Goal: Information Seeking & Learning: Compare options

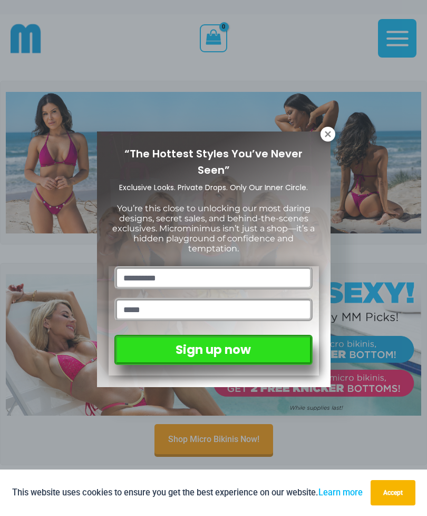
click at [384, 174] on div "“The Hottest Styles You’ve Never Seen” Exclusive Looks. Private Drops. Only Our…" at bounding box center [213, 258] width 427 height 516
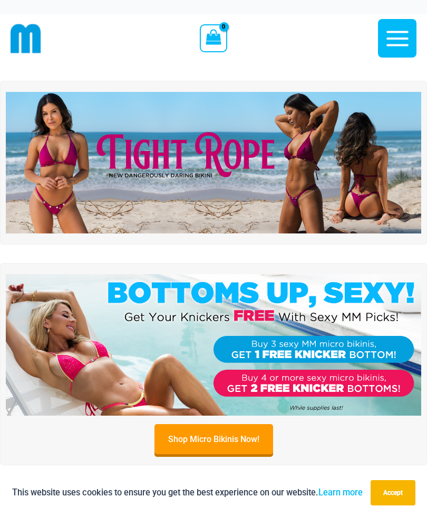
click at [327, 135] on img at bounding box center [214, 162] width 416 height 141
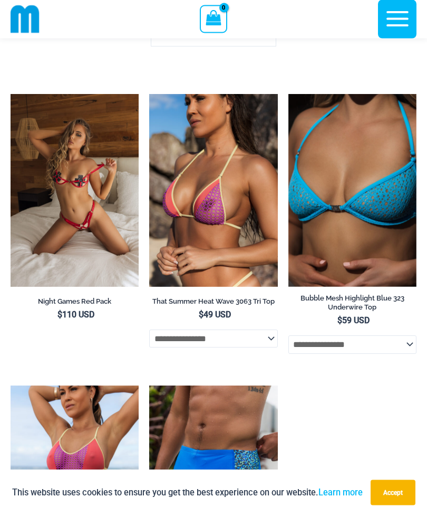
scroll to position [5227, 0]
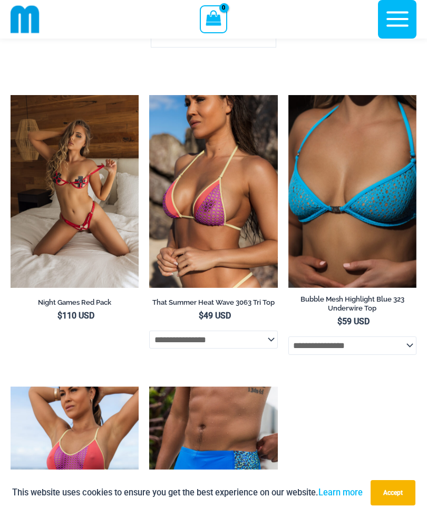
click at [149, 95] on img at bounding box center [149, 95] width 0 height 0
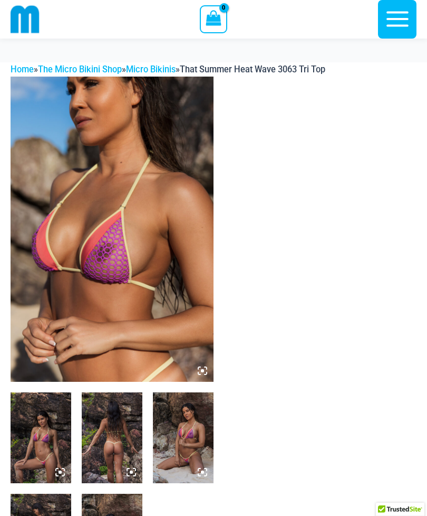
scroll to position [85, 0]
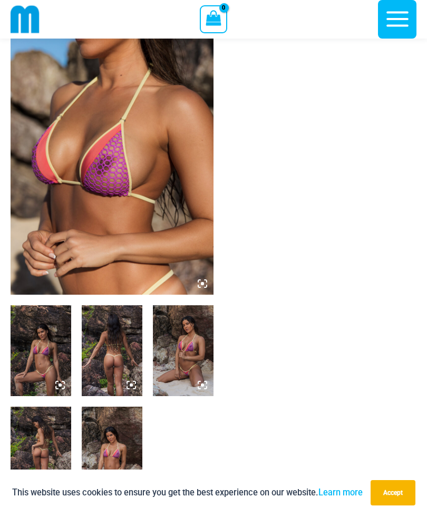
click at [47, 354] on img at bounding box center [41, 350] width 61 height 91
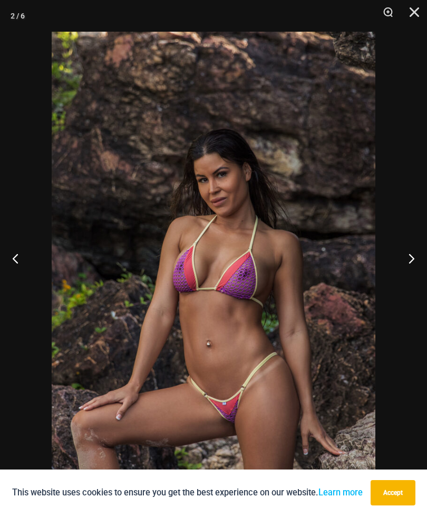
click at [403, 268] on button "Next" at bounding box center [408, 258] width 40 height 53
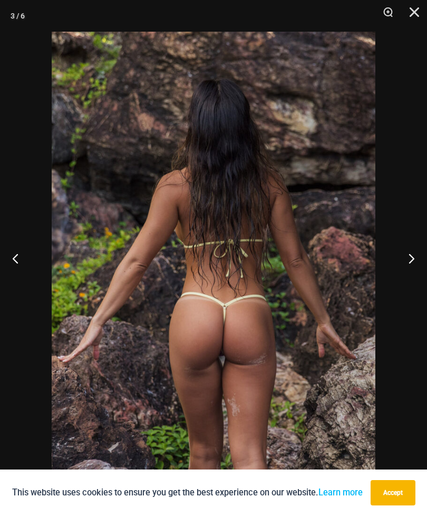
click at [410, 280] on button "Next" at bounding box center [408, 258] width 40 height 53
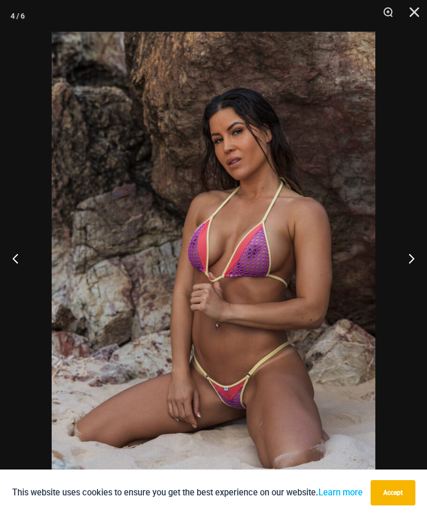
click at [411, 278] on button "Next" at bounding box center [408, 258] width 40 height 53
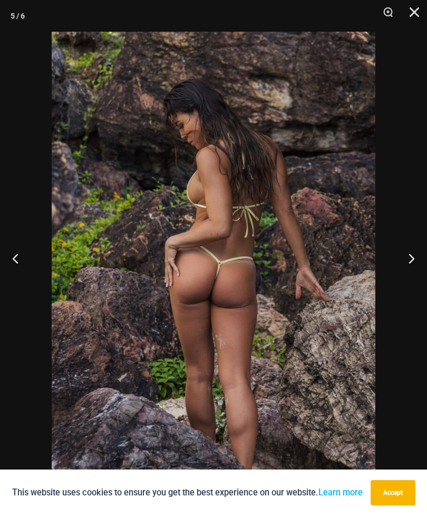
click at [418, 277] on button "Next" at bounding box center [408, 258] width 40 height 53
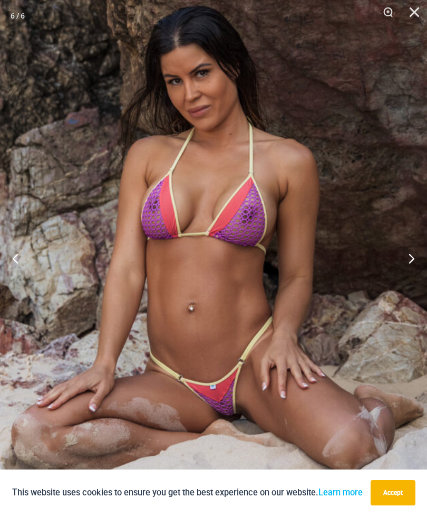
click at [414, 272] on button "Next" at bounding box center [408, 258] width 40 height 53
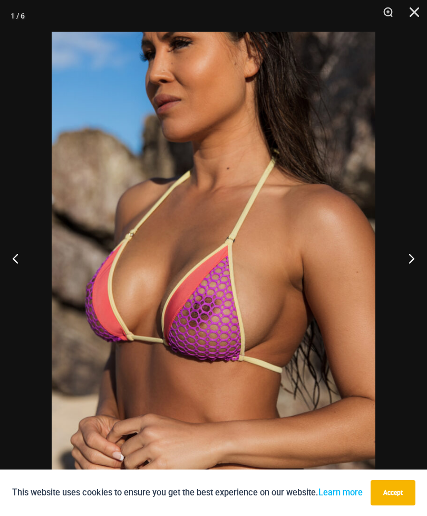
click at [421, 270] on button "Next" at bounding box center [408, 258] width 40 height 53
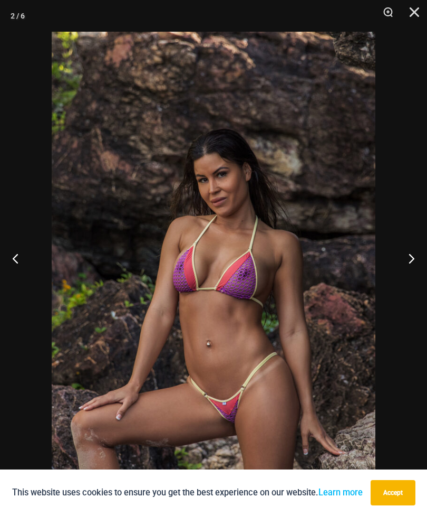
click at [414, 273] on button "Next" at bounding box center [408, 258] width 40 height 53
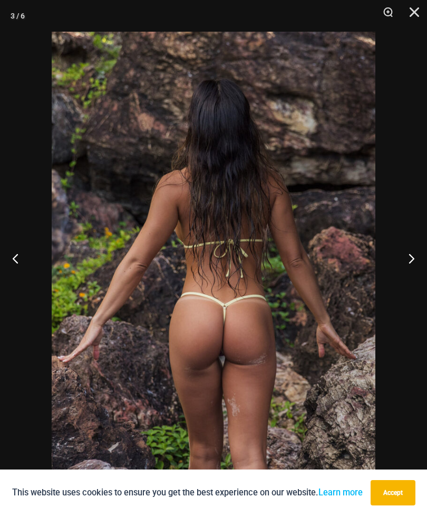
click at [419, 21] on button "Close" at bounding box center [411, 16] width 26 height 32
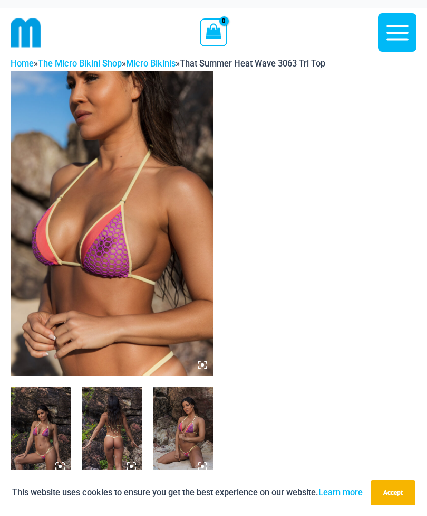
scroll to position [0, 0]
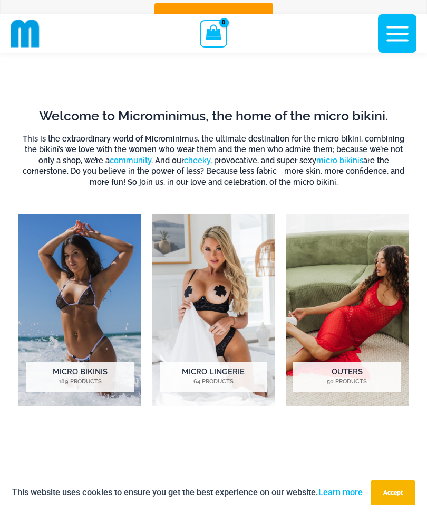
scroll to position [411, 0]
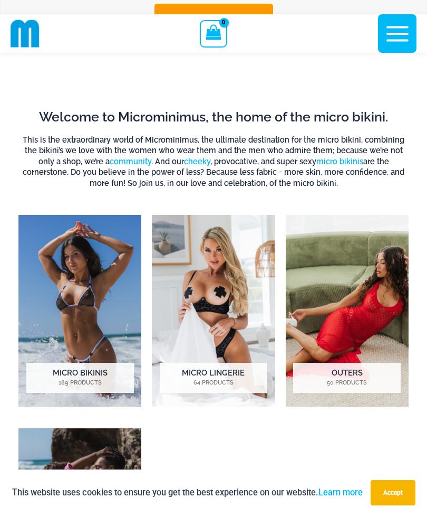
click at [90, 328] on img "Visit product category Micro Bikinis" at bounding box center [79, 311] width 123 height 192
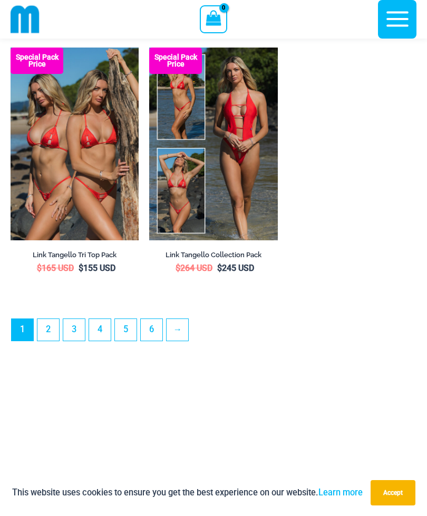
scroll to position [3227, 0]
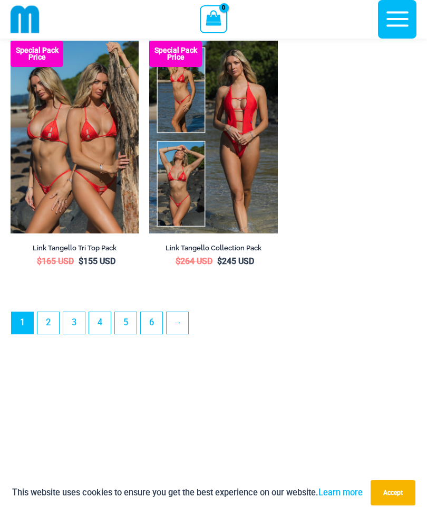
click at [50, 334] on link "2" at bounding box center [48, 323] width 22 height 22
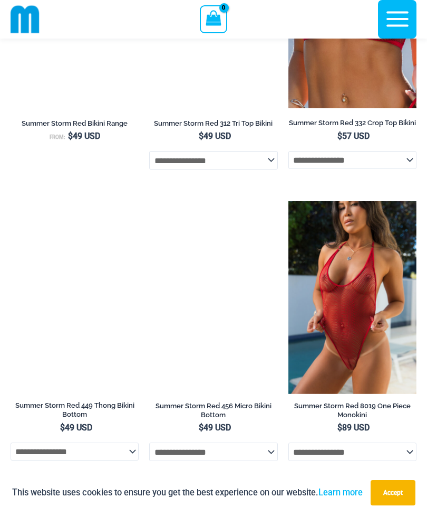
scroll to position [1347, 0]
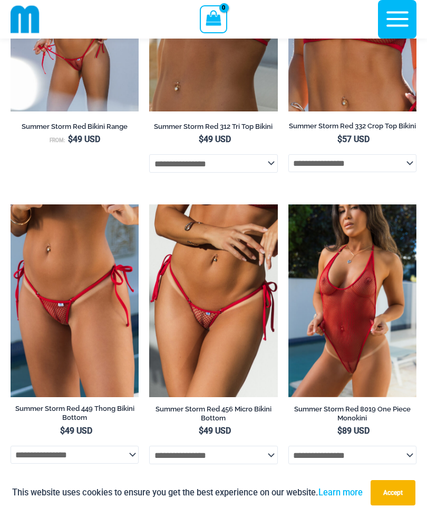
click at [149, 204] on img at bounding box center [149, 204] width 0 height 0
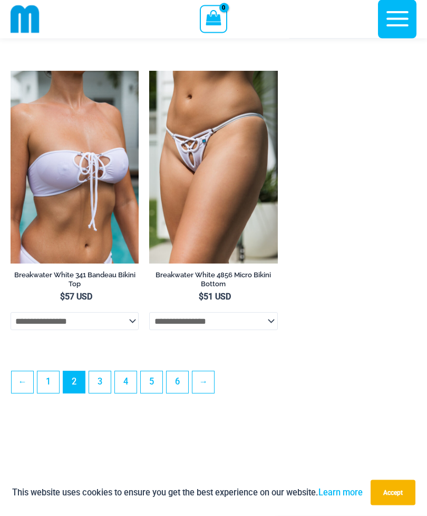
scroll to position [2935, 0]
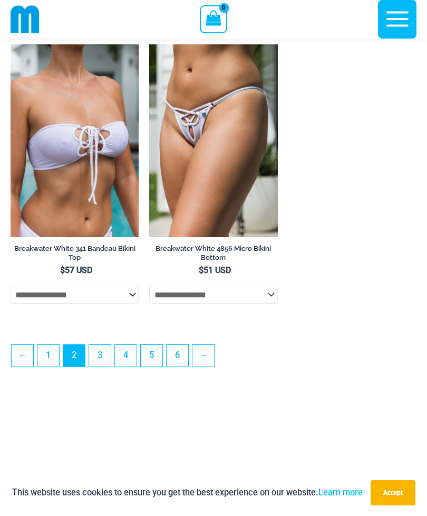
click at [105, 366] on link "3" at bounding box center [100, 356] width 22 height 22
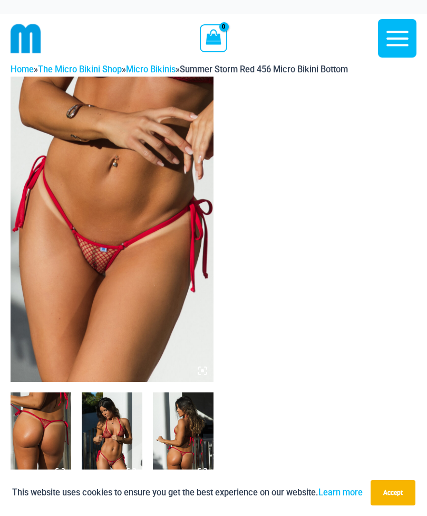
click at [153, 320] on img at bounding box center [112, 229] width 203 height 305
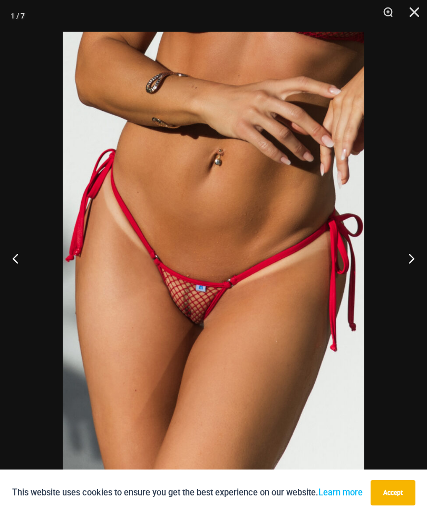
click at [409, 259] on button "Next" at bounding box center [408, 258] width 40 height 53
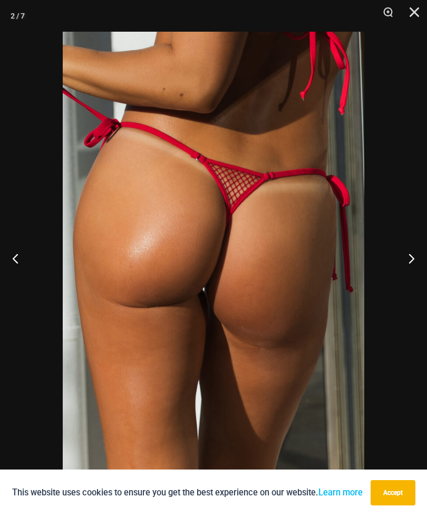
click at [411, 261] on button "Next" at bounding box center [408, 258] width 40 height 53
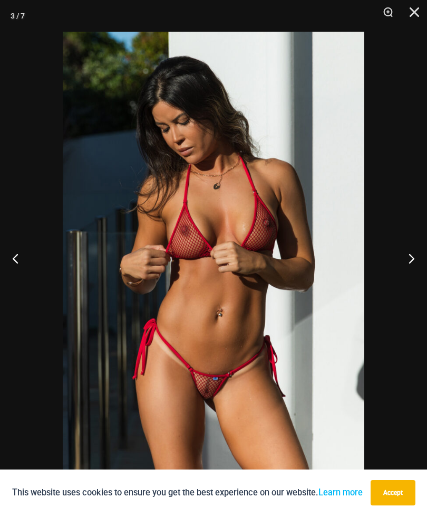
click at [412, 261] on button "Next" at bounding box center [408, 258] width 40 height 53
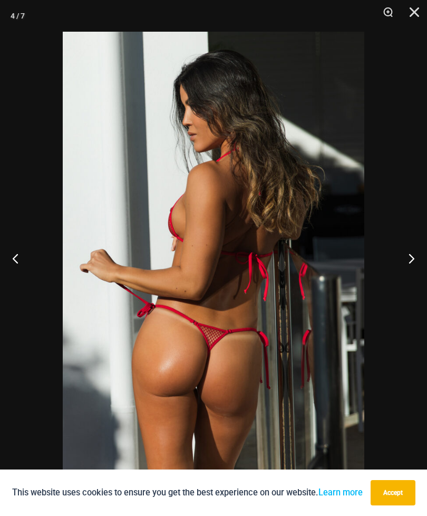
click at [415, 260] on button "Next" at bounding box center [408, 258] width 40 height 53
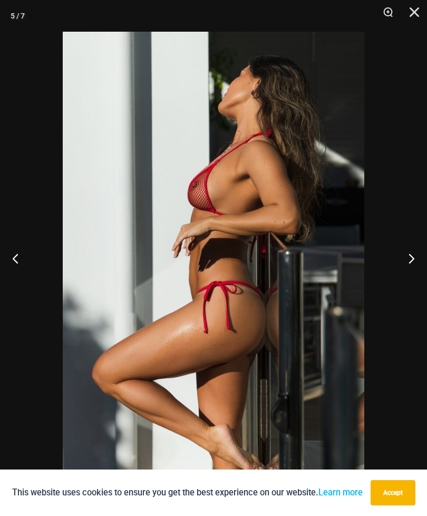
click at [421, 269] on button "Next" at bounding box center [408, 258] width 40 height 53
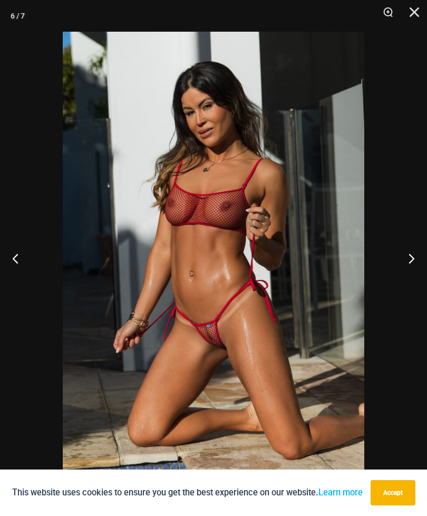
click at [420, 262] on button "Next" at bounding box center [408, 258] width 40 height 53
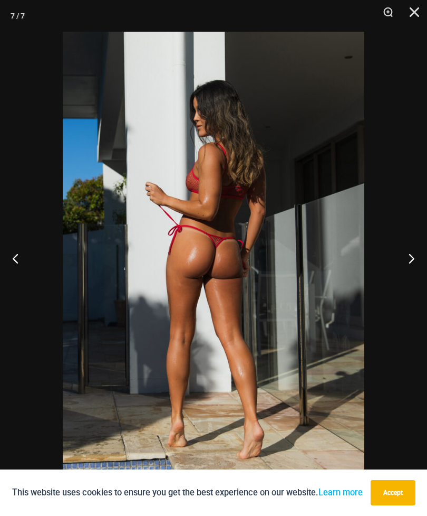
click at [423, 262] on button "Next" at bounding box center [408, 258] width 40 height 53
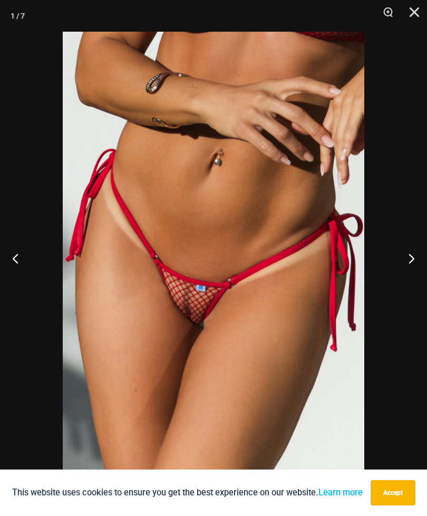
click at [410, 15] on button "Close" at bounding box center [411, 16] width 26 height 32
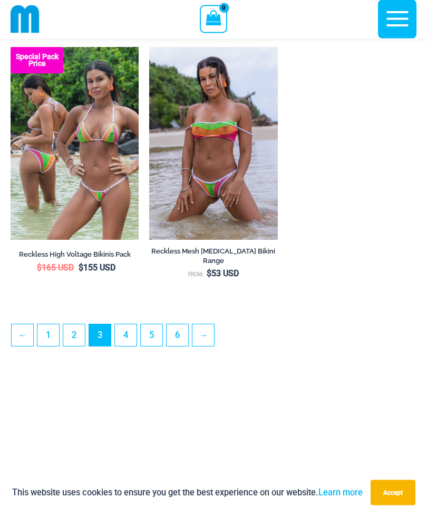
scroll to position [2920, 0]
click at [132, 346] on link "4" at bounding box center [126, 335] width 22 height 22
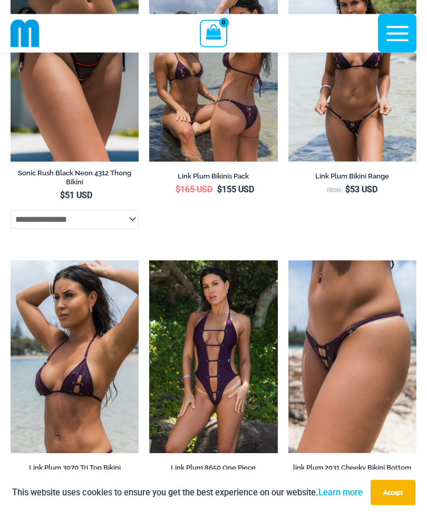
scroll to position [720, 0]
click at [289, 260] on img at bounding box center [289, 260] width 0 height 0
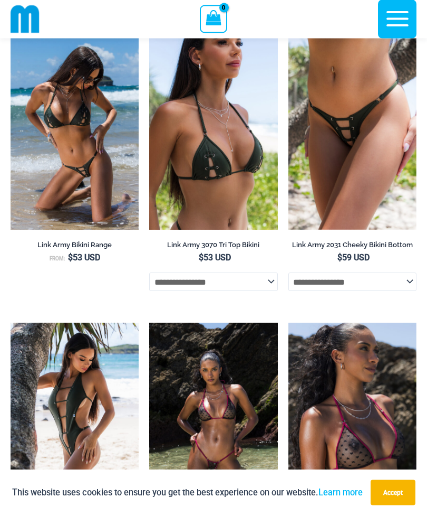
scroll to position [1227, 0]
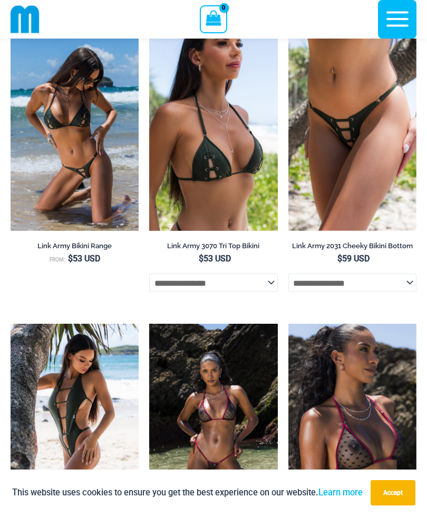
click at [11, 38] on img at bounding box center [11, 38] width 0 height 0
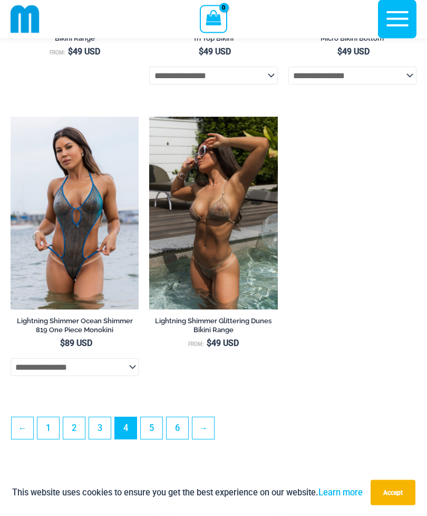
scroll to position [2880, 0]
click at [151, 439] on link "5" at bounding box center [152, 428] width 22 height 22
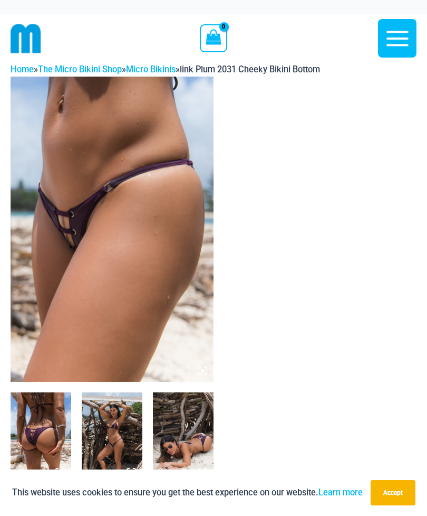
click at [139, 263] on img at bounding box center [112, 229] width 203 height 305
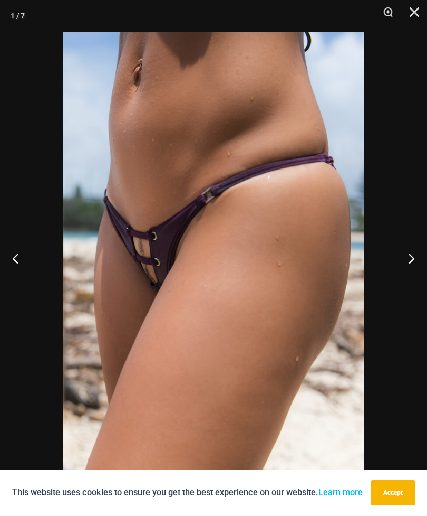
click at [408, 243] on button "Next" at bounding box center [408, 258] width 40 height 53
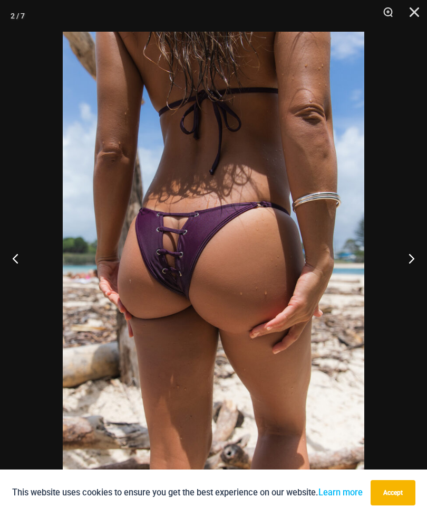
click at [409, 259] on button "Next" at bounding box center [408, 258] width 40 height 53
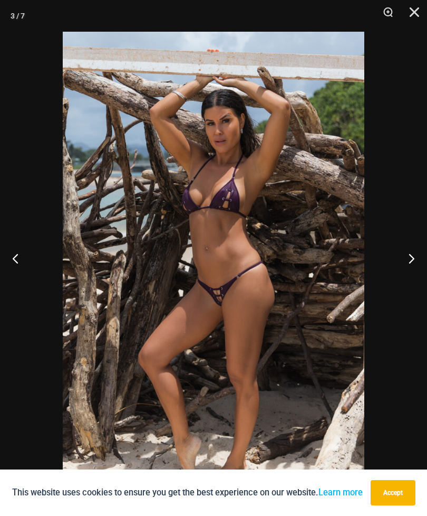
click at [413, 263] on button "Next" at bounding box center [408, 258] width 40 height 53
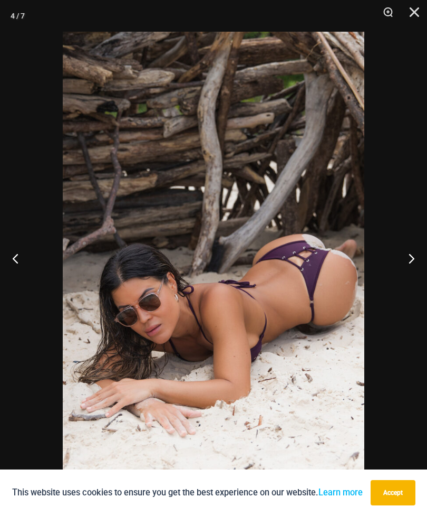
click at [413, 263] on button "Next" at bounding box center [408, 258] width 40 height 53
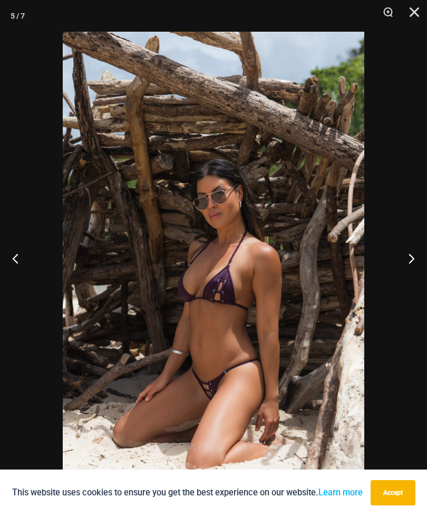
click at [413, 265] on button "Next" at bounding box center [408, 258] width 40 height 53
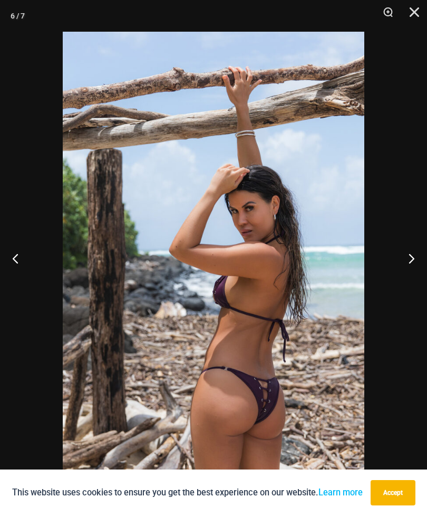
click at [420, 271] on button "Next" at bounding box center [408, 258] width 40 height 53
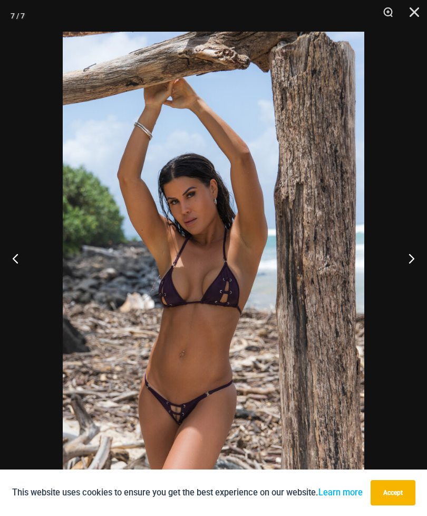
click at [420, 265] on button "Next" at bounding box center [408, 258] width 40 height 53
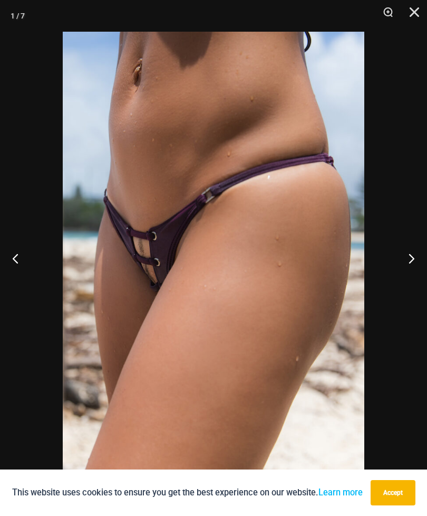
click at [421, 262] on button "Next" at bounding box center [408, 258] width 40 height 53
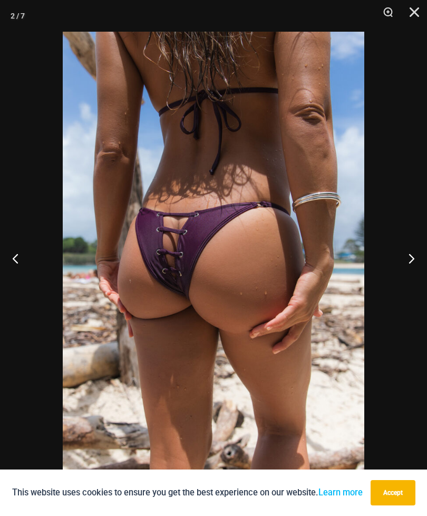
click at [19, 251] on button "Previous" at bounding box center [20, 258] width 40 height 53
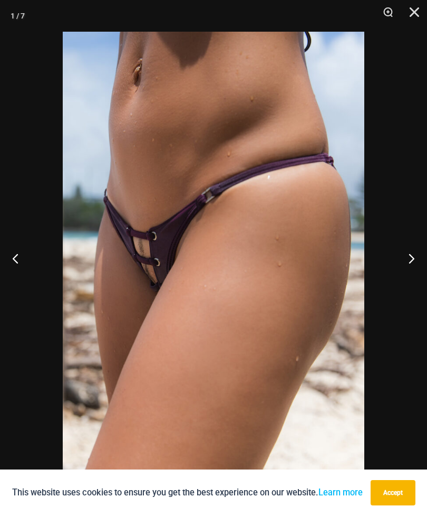
click at [16, 256] on button "Previous" at bounding box center [20, 258] width 40 height 53
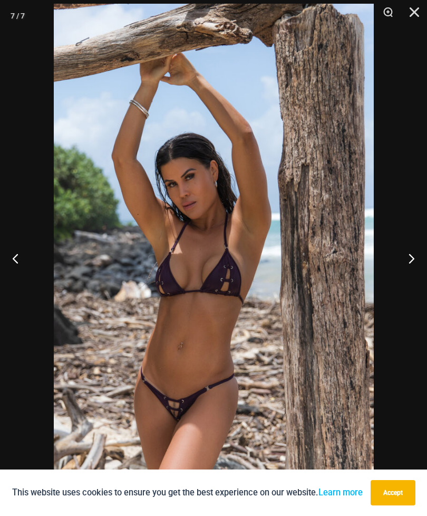
click at [412, 13] on button "Close" at bounding box center [411, 16] width 26 height 32
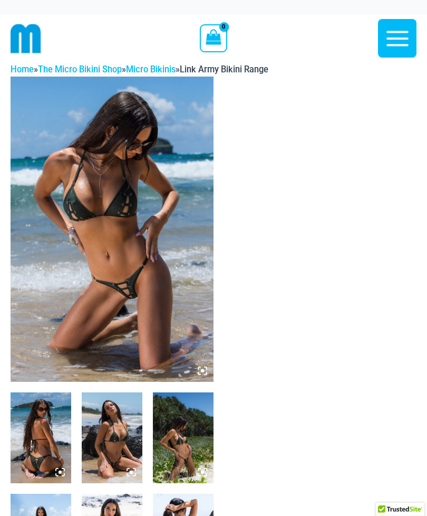
click at [153, 309] on img at bounding box center [112, 229] width 203 height 305
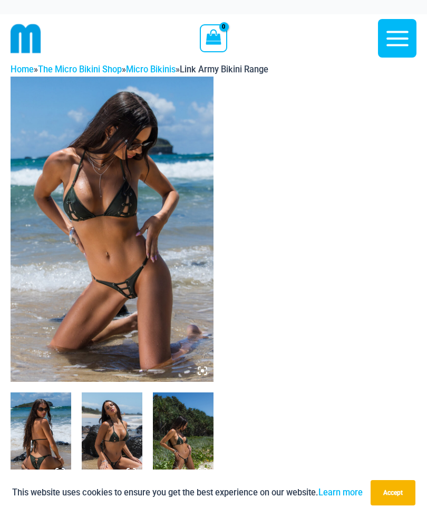
click at [154, 274] on img at bounding box center [112, 229] width 203 height 305
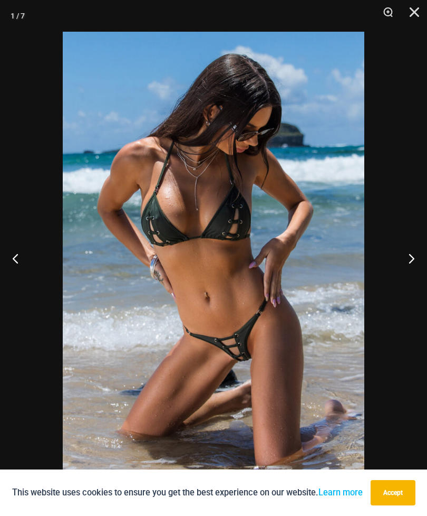
click at [410, 14] on button "Close" at bounding box center [411, 16] width 26 height 32
